Goal: Browse casually: Explore the website without a specific task or goal

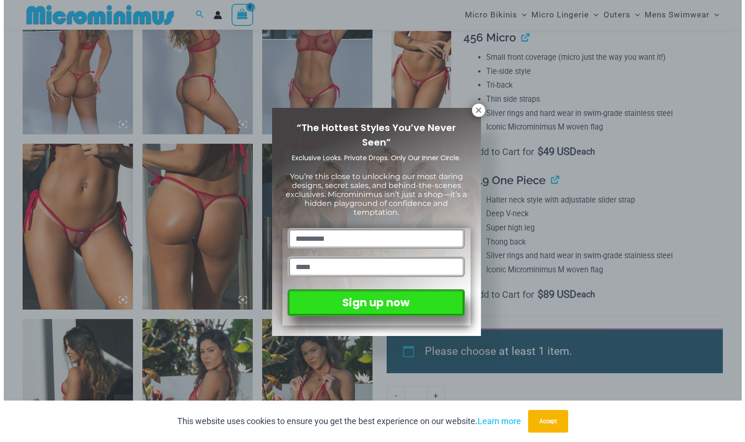
scroll to position [657, 0]
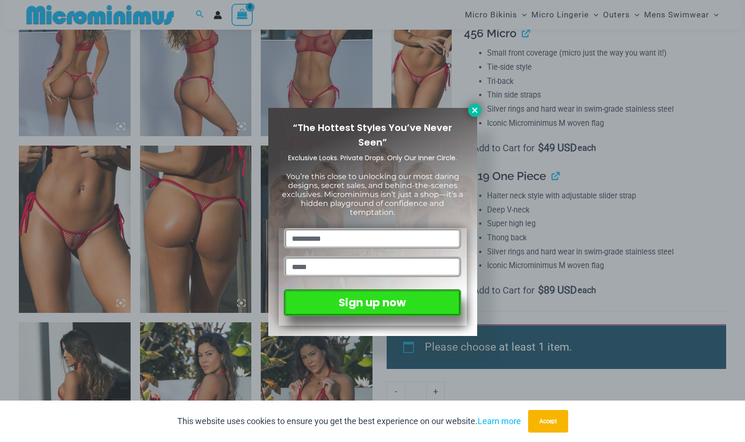
click at [473, 112] on icon at bounding box center [474, 109] width 5 height 5
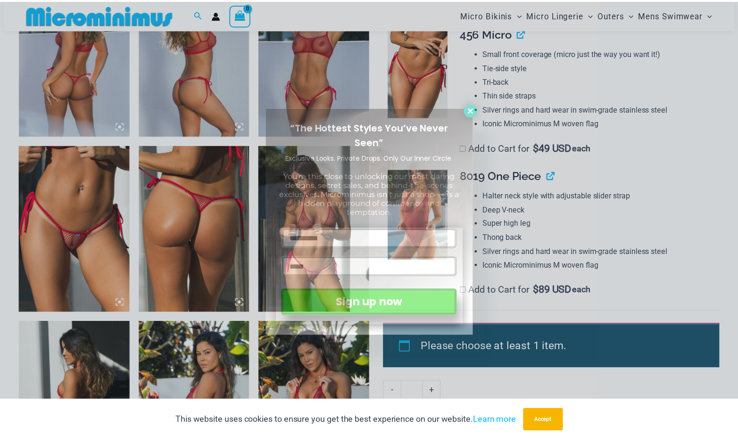
scroll to position [651, 0]
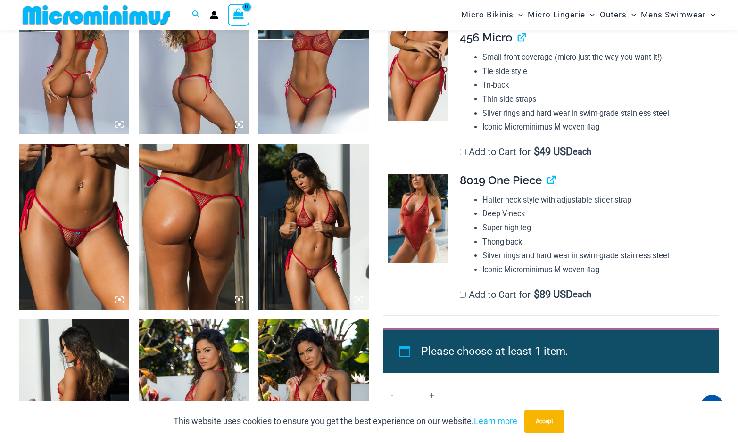
click at [109, 236] on img at bounding box center [74, 226] width 110 height 165
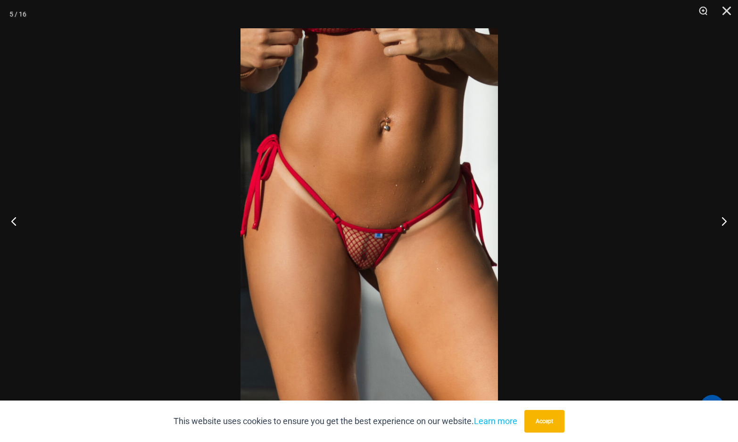
click at [305, 229] on img at bounding box center [368, 221] width 257 height 386
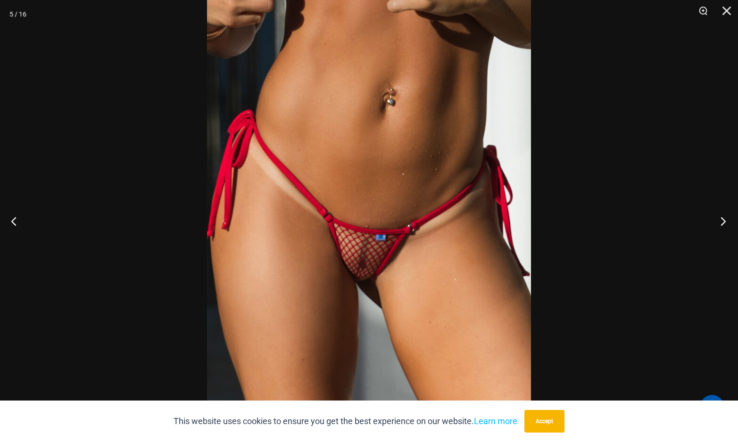
click at [726, 221] on button "Next" at bounding box center [719, 221] width 35 height 47
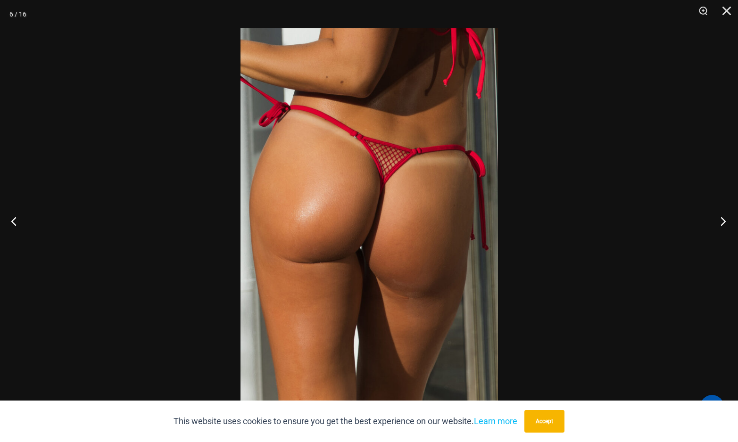
click at [726, 221] on button "Next" at bounding box center [719, 221] width 35 height 47
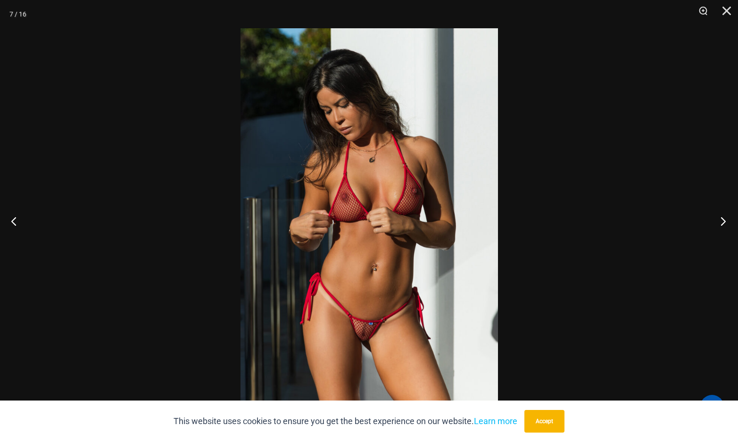
click at [726, 221] on button "Next" at bounding box center [719, 221] width 35 height 47
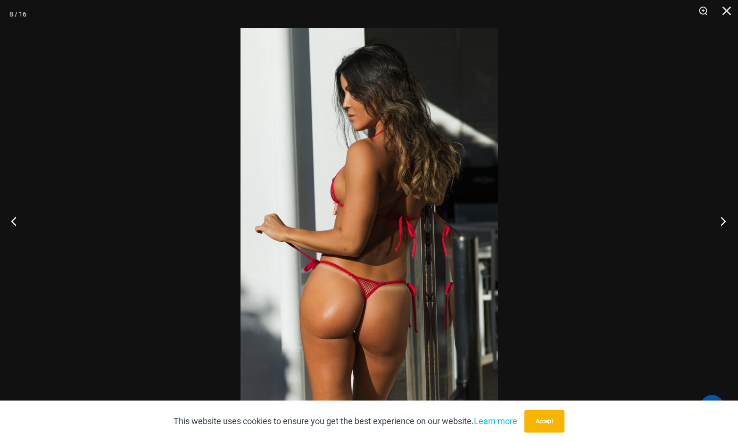
click at [726, 221] on button "Next" at bounding box center [719, 221] width 35 height 47
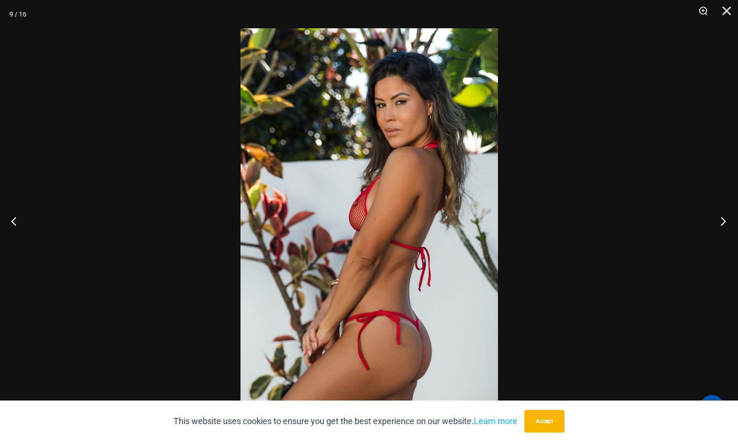
click at [726, 221] on button "Next" at bounding box center [719, 221] width 35 height 47
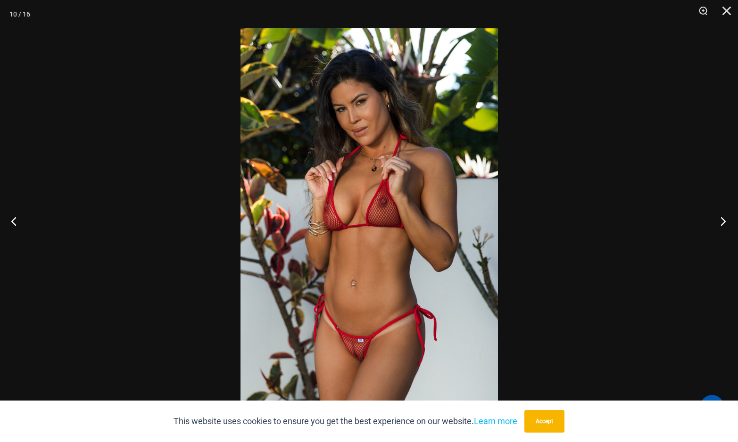
click at [726, 221] on button "Next" at bounding box center [719, 221] width 35 height 47
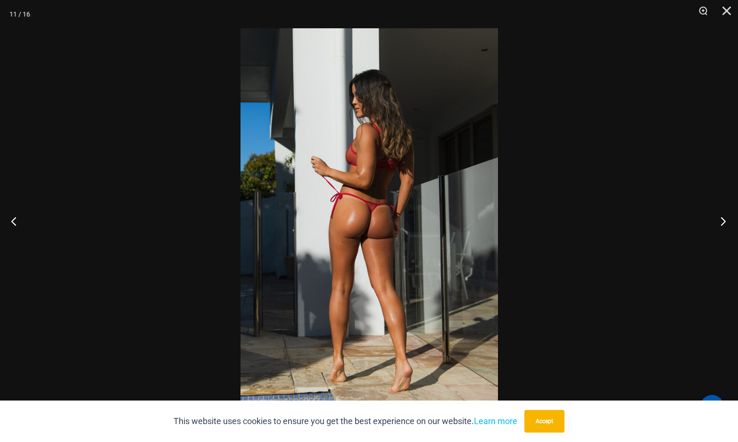
click at [726, 221] on button "Next" at bounding box center [719, 221] width 35 height 47
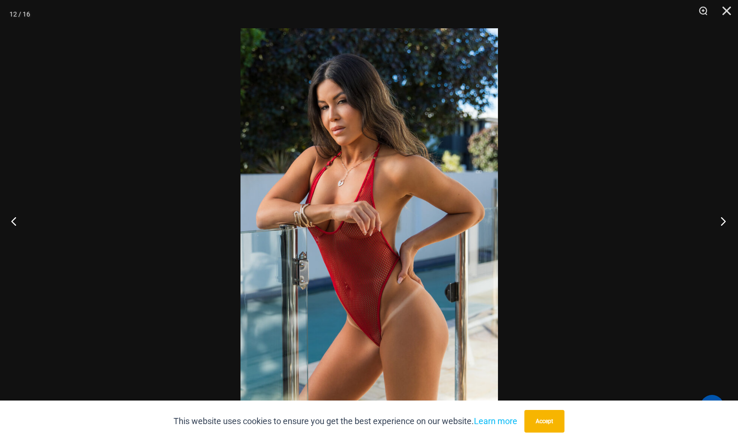
click at [726, 221] on button "Next" at bounding box center [719, 221] width 35 height 47
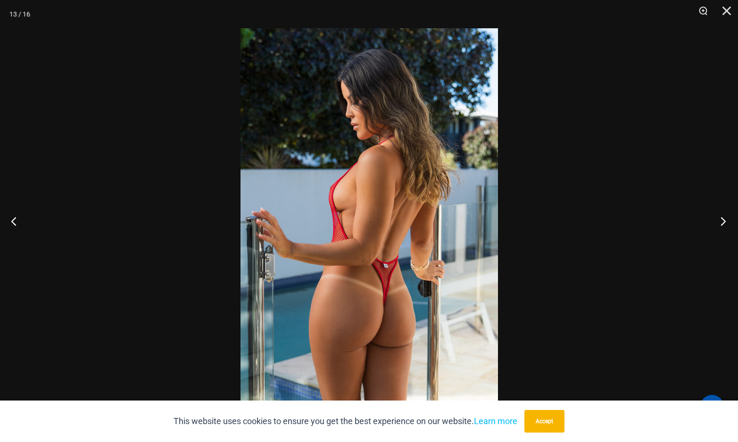
click at [726, 221] on button "Next" at bounding box center [719, 221] width 35 height 47
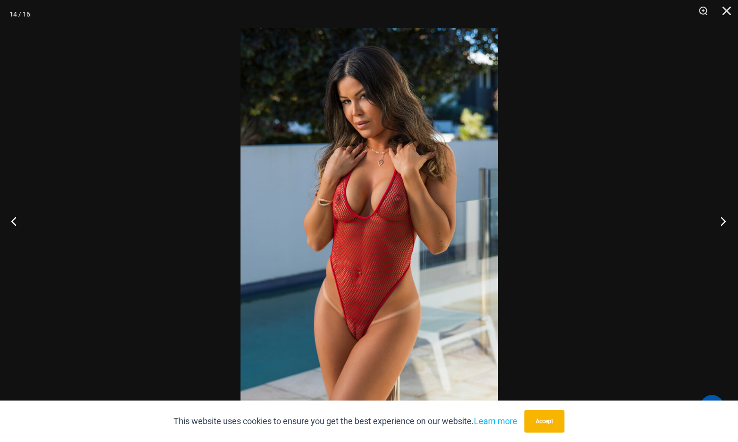
click at [726, 221] on button "Next" at bounding box center [719, 221] width 35 height 47
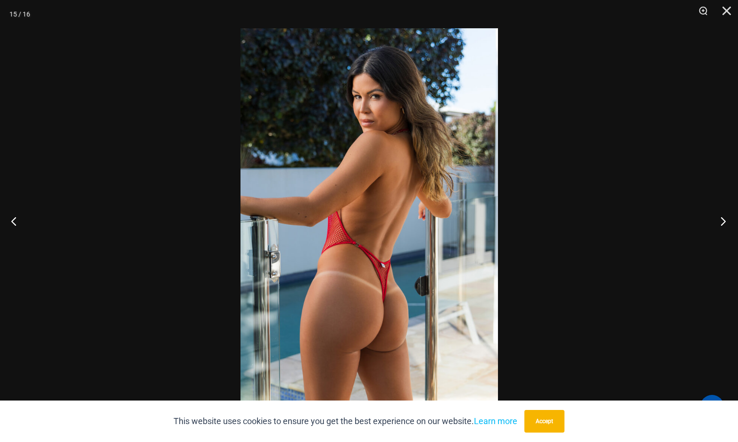
click at [726, 221] on button "Next" at bounding box center [719, 221] width 35 height 47
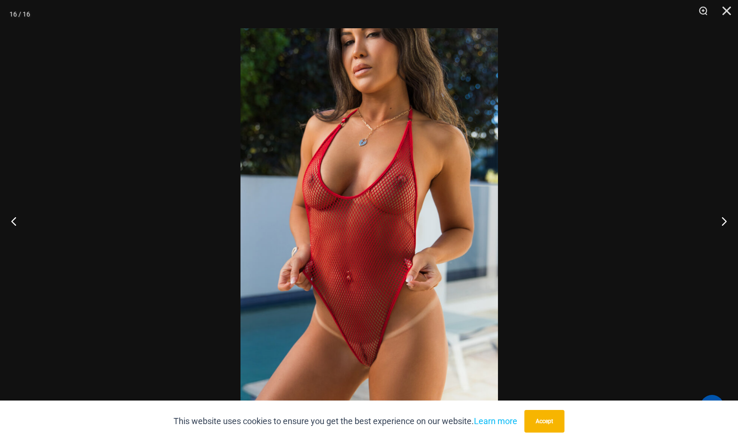
click at [454, 224] on img at bounding box center [368, 221] width 257 height 386
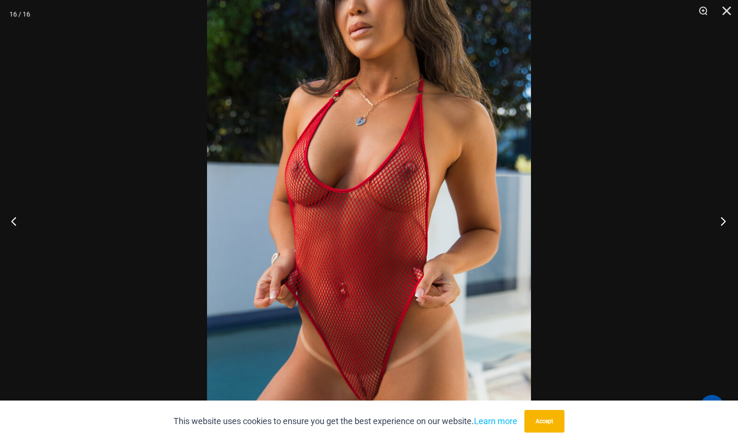
click at [715, 220] on button "Next" at bounding box center [719, 221] width 35 height 47
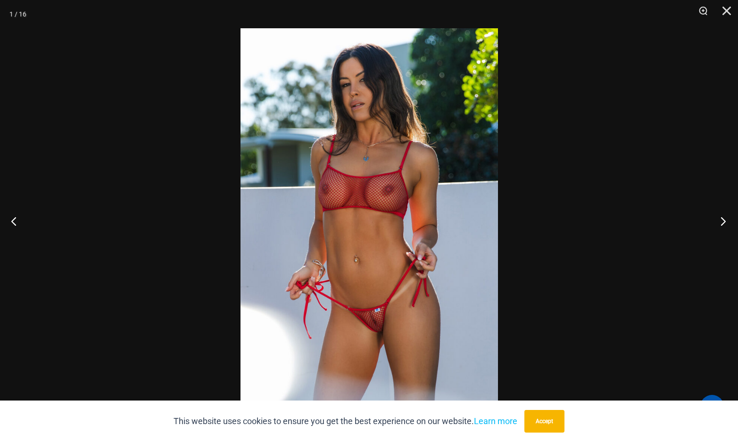
click at [715, 220] on button "Next" at bounding box center [719, 221] width 35 height 47
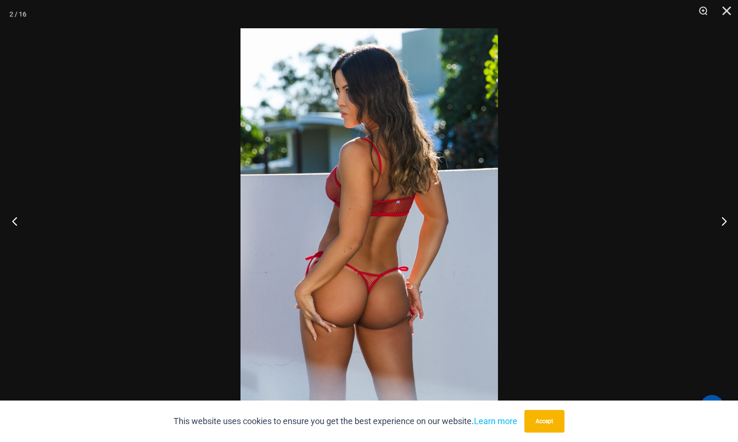
click at [17, 219] on button "Previous" at bounding box center [17, 221] width 35 height 47
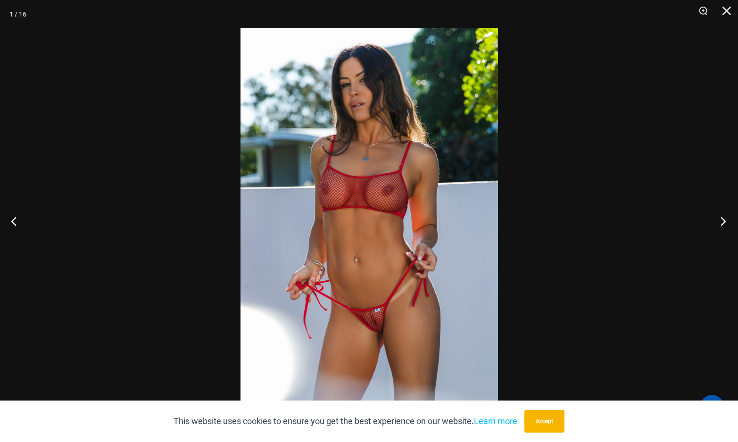
click at [723, 220] on button "Next" at bounding box center [719, 221] width 35 height 47
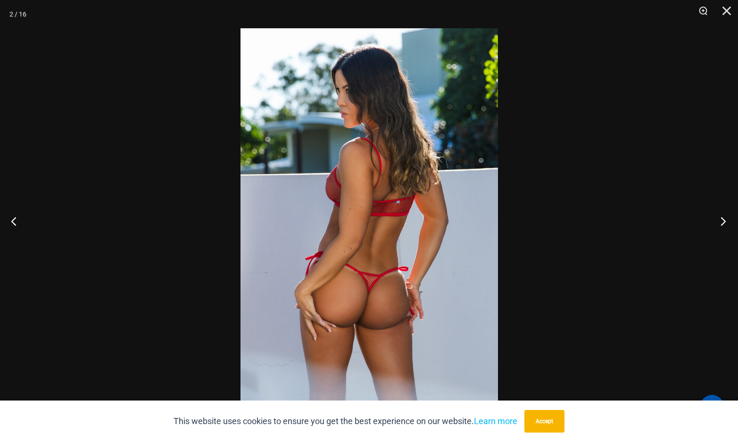
click at [723, 220] on button "Next" at bounding box center [719, 221] width 35 height 47
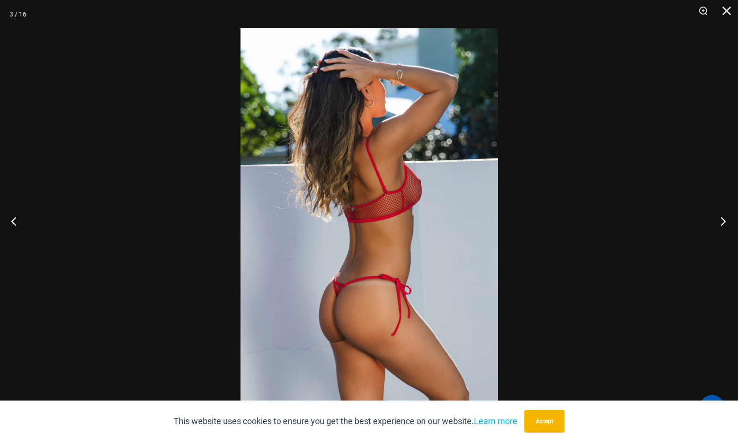
click at [723, 220] on button "Next" at bounding box center [719, 221] width 35 height 47
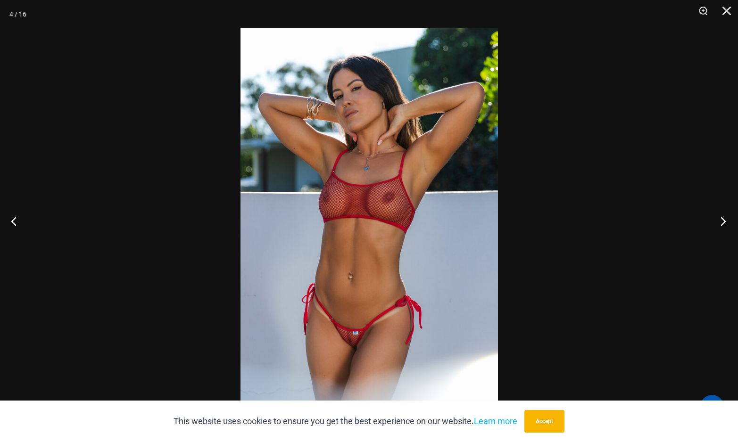
click at [723, 220] on button "Next" at bounding box center [719, 221] width 35 height 47
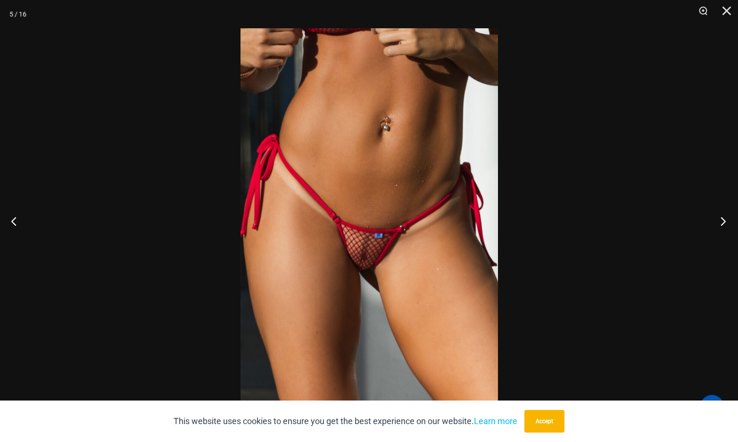
click at [723, 220] on button "Next" at bounding box center [719, 221] width 35 height 47
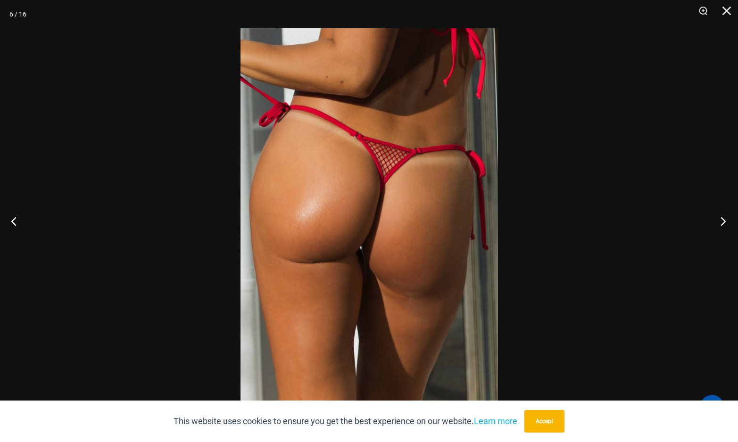
click at [723, 220] on button "Next" at bounding box center [719, 221] width 35 height 47
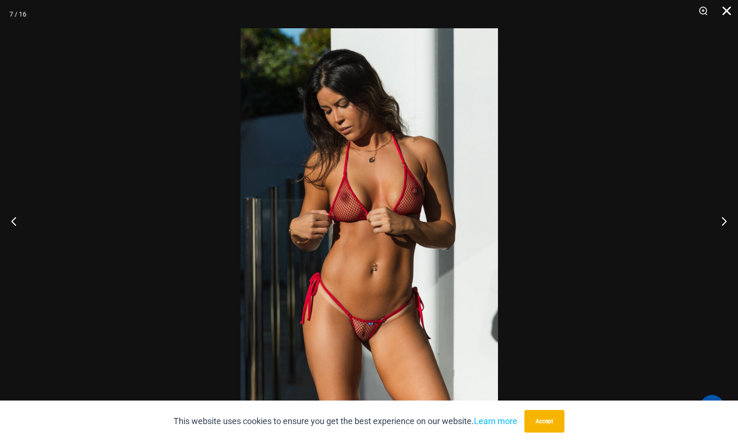
click at [725, 13] on button "Close" at bounding box center [723, 14] width 24 height 28
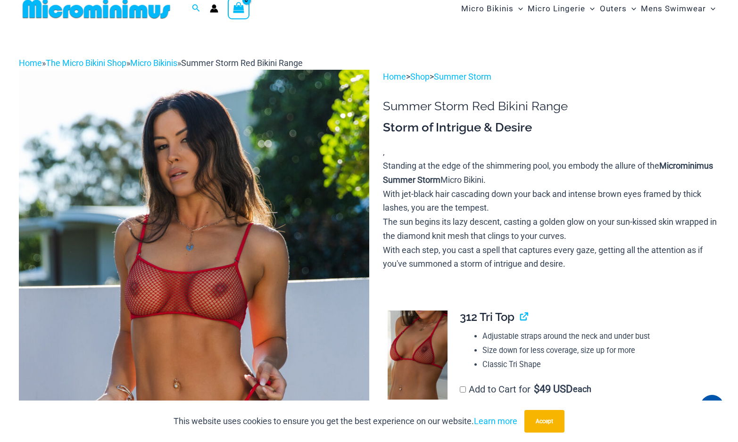
scroll to position [0, 0]
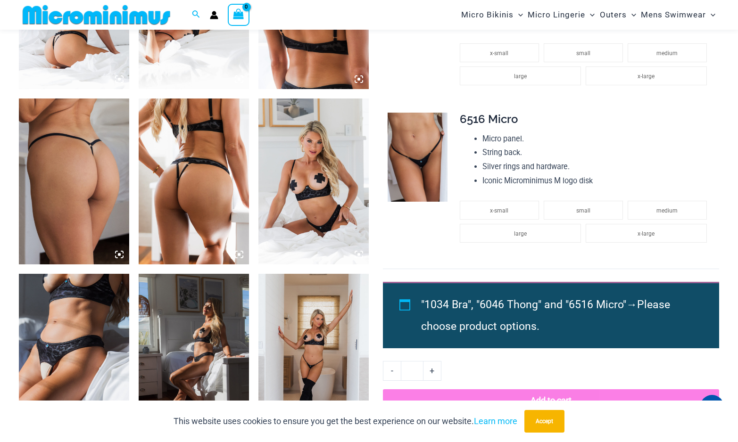
scroll to position [699, 0]
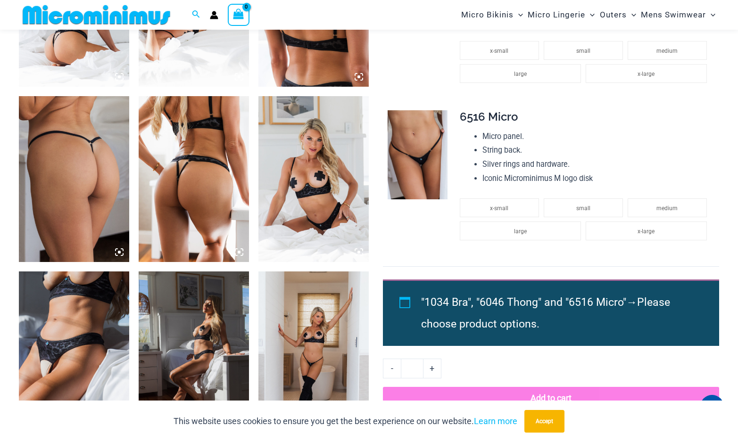
click at [95, 183] on img at bounding box center [74, 178] width 110 height 165
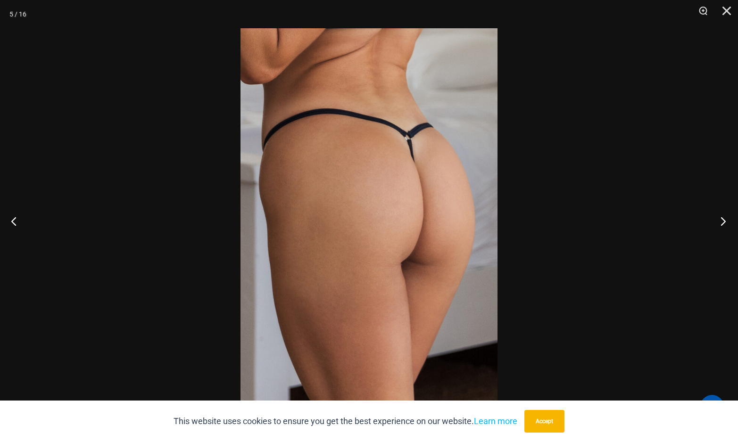
click at [726, 221] on button "Next" at bounding box center [719, 221] width 35 height 47
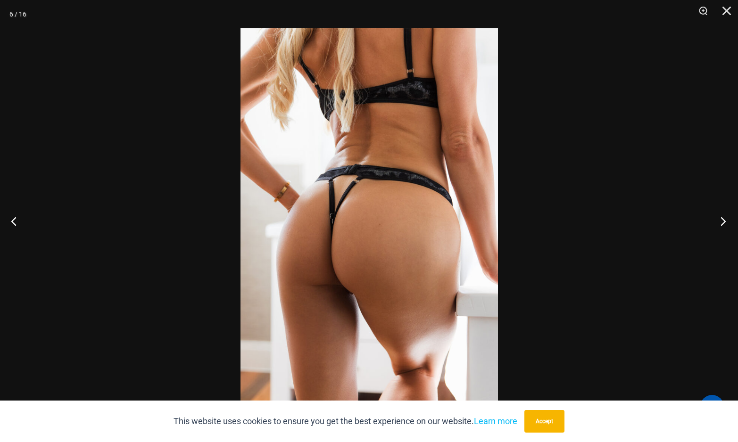
click at [726, 221] on button "Next" at bounding box center [719, 221] width 35 height 47
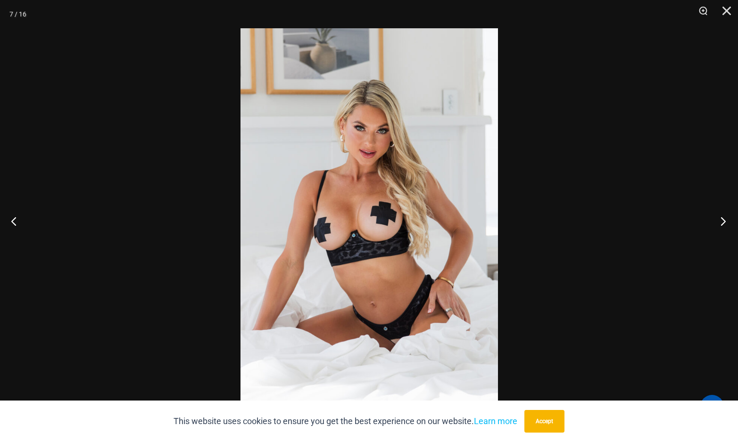
click at [726, 221] on button "Next" at bounding box center [719, 221] width 35 height 47
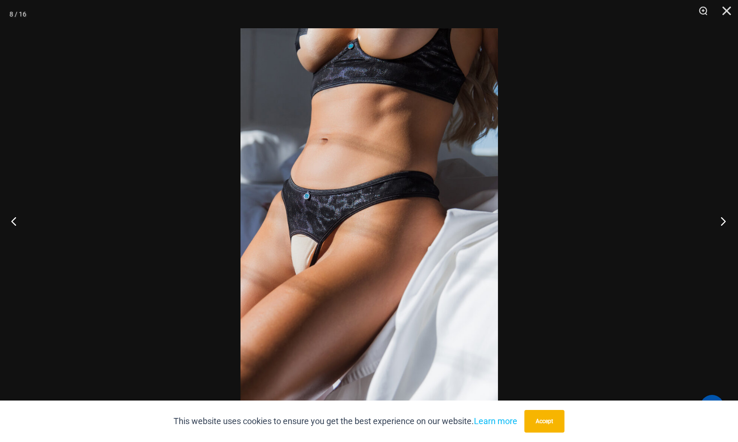
click at [726, 221] on button "Next" at bounding box center [719, 221] width 35 height 47
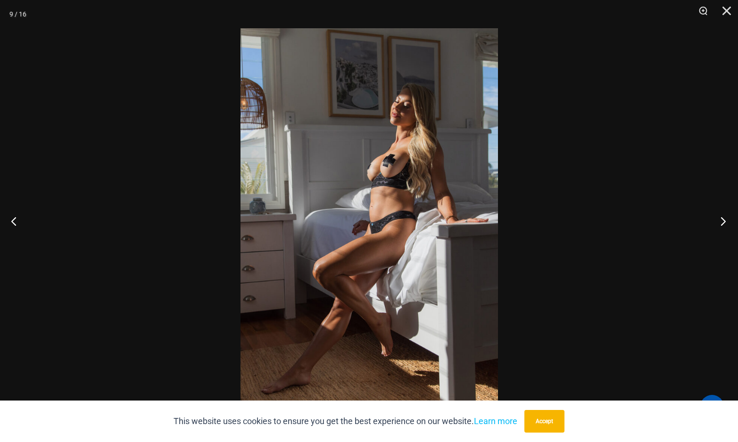
click at [726, 221] on button "Next" at bounding box center [719, 221] width 35 height 47
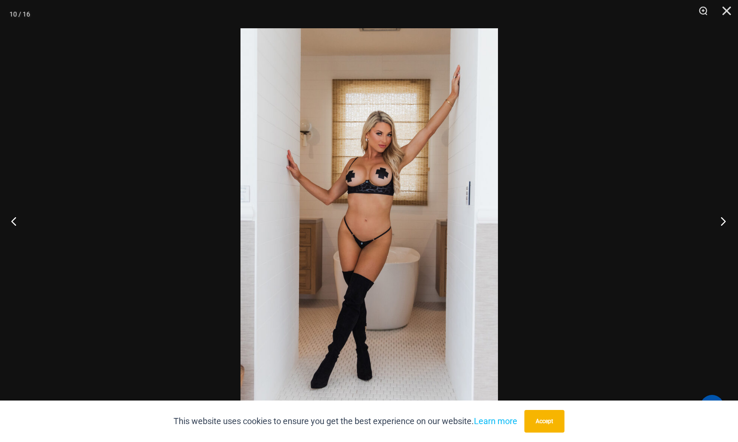
click at [726, 221] on button "Next" at bounding box center [719, 221] width 35 height 47
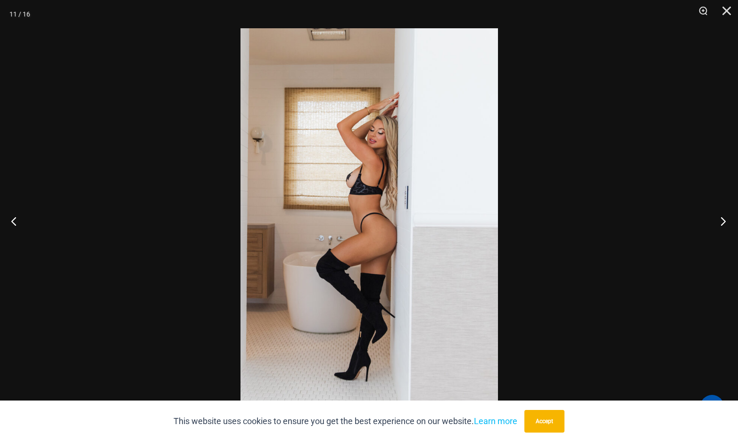
click at [726, 221] on button "Next" at bounding box center [719, 221] width 35 height 47
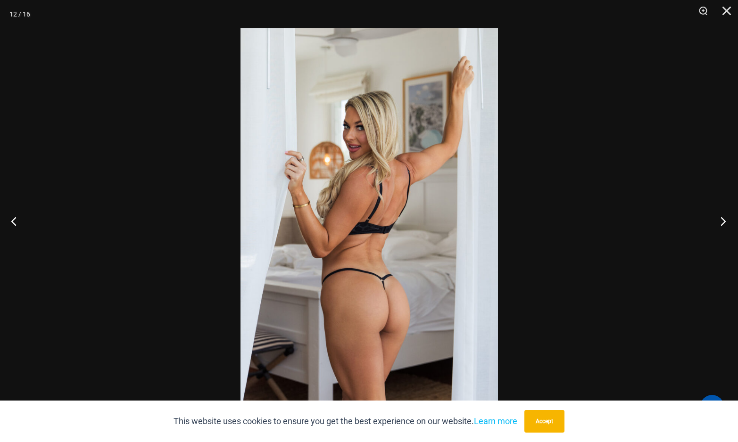
click at [726, 221] on button "Next" at bounding box center [719, 221] width 35 height 47
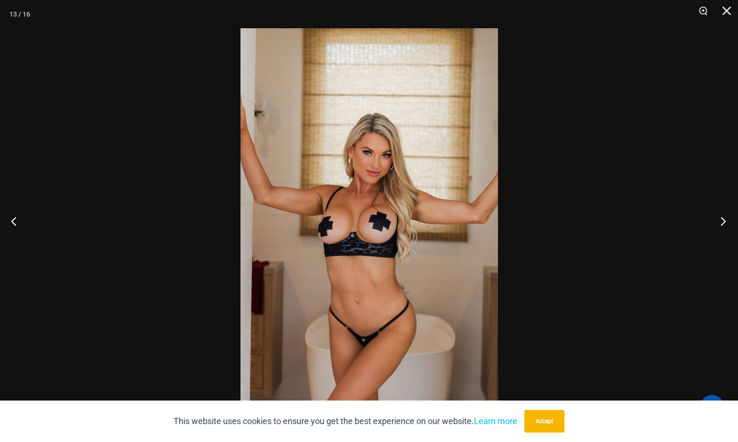
click at [726, 221] on button "Next" at bounding box center [719, 221] width 35 height 47
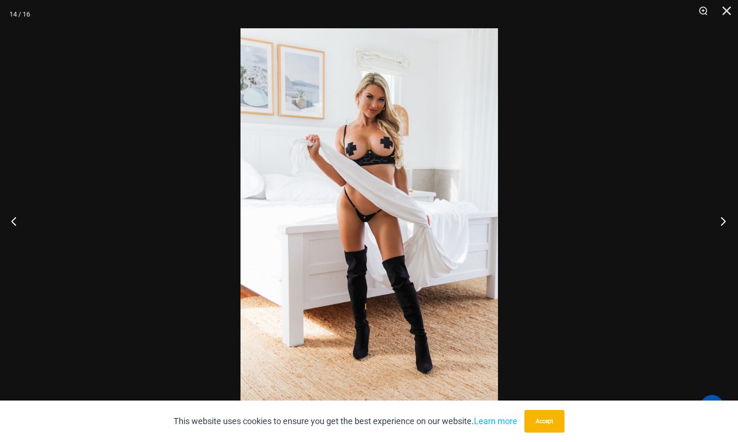
click at [726, 221] on button "Next" at bounding box center [719, 221] width 35 height 47
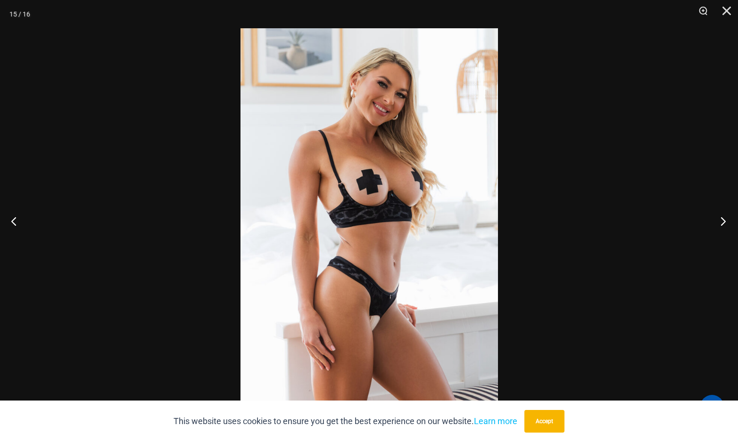
click at [726, 221] on button "Next" at bounding box center [719, 221] width 35 height 47
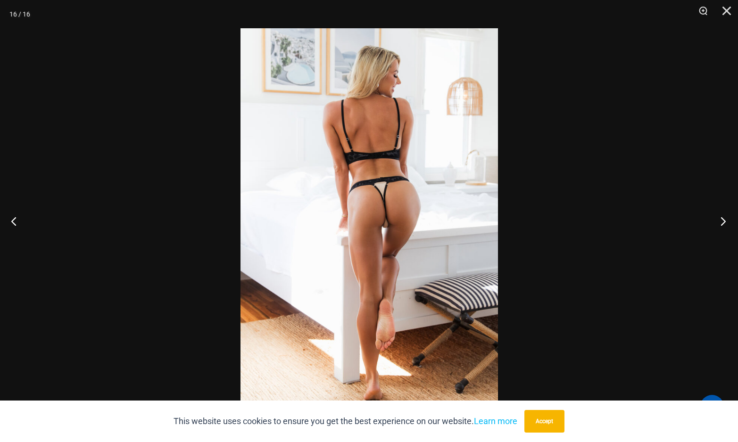
click at [726, 221] on button "Next" at bounding box center [719, 221] width 35 height 47
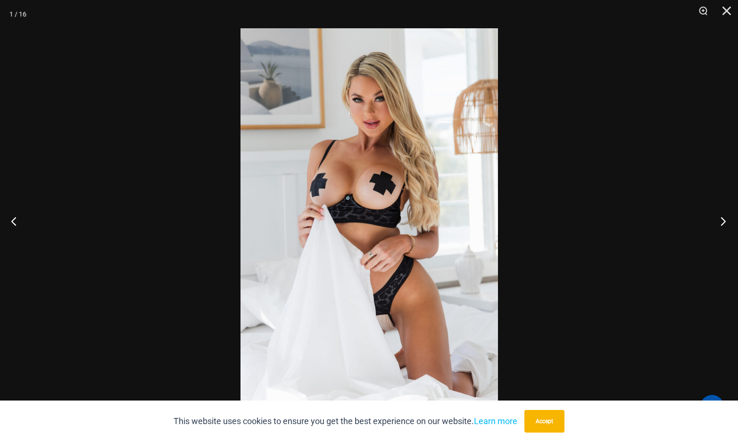
click at [726, 221] on button "Next" at bounding box center [719, 221] width 35 height 47
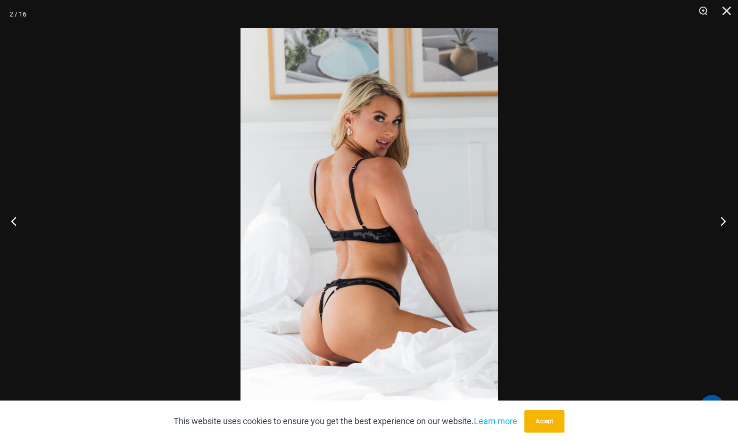
click at [726, 221] on button "Next" at bounding box center [719, 221] width 35 height 47
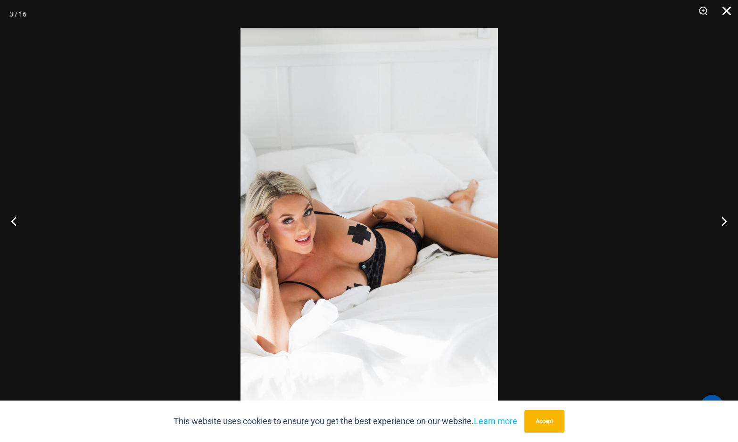
click at [724, 11] on button "Close" at bounding box center [723, 14] width 24 height 28
